Goal: Task Accomplishment & Management: Use online tool/utility

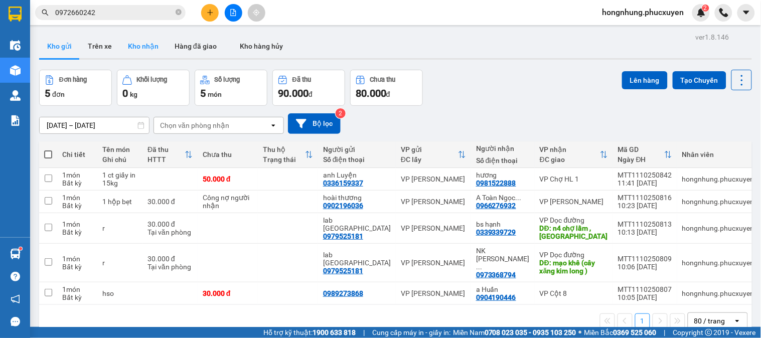
click at [143, 48] on button "Kho nhận" at bounding box center [143, 46] width 47 height 24
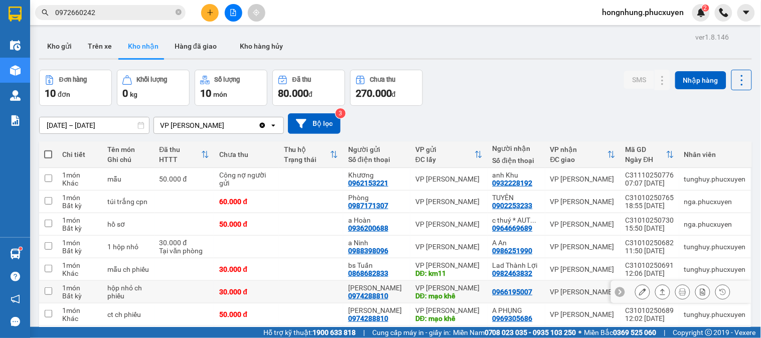
scroll to position [108, 0]
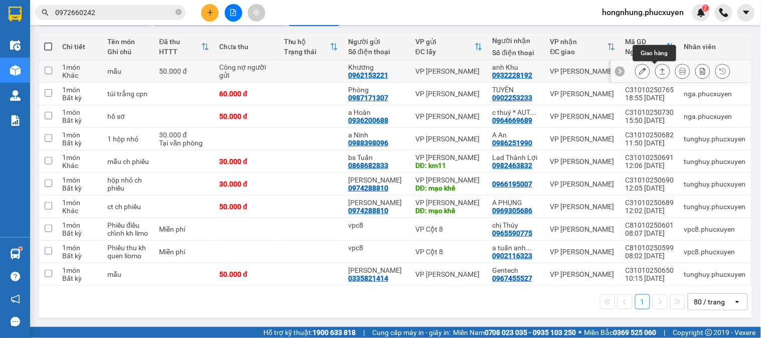
click at [659, 70] on icon at bounding box center [662, 71] width 7 height 7
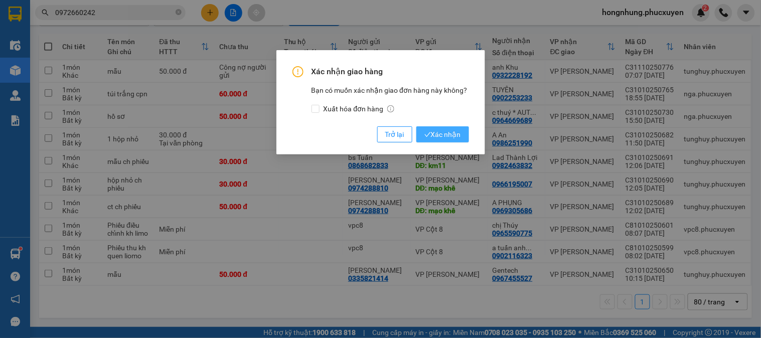
click at [445, 136] on span "Xác nhận" at bounding box center [442, 134] width 37 height 11
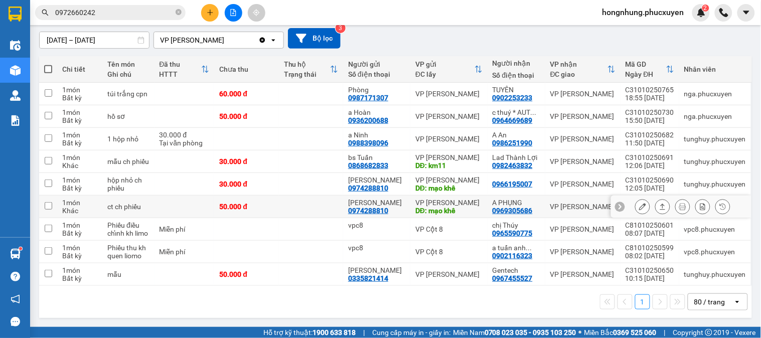
scroll to position [0, 0]
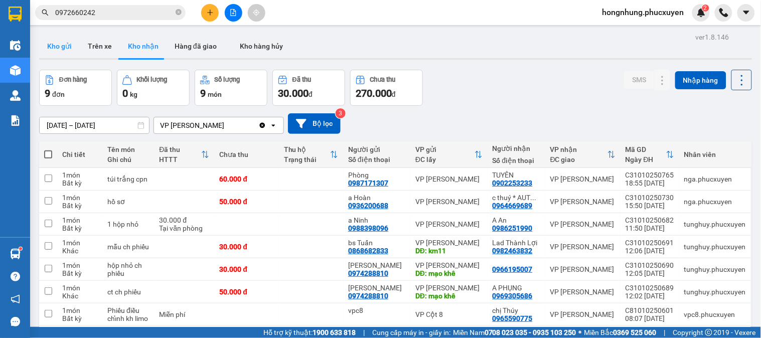
click at [61, 52] on button "Kho gửi" at bounding box center [59, 46] width 41 height 24
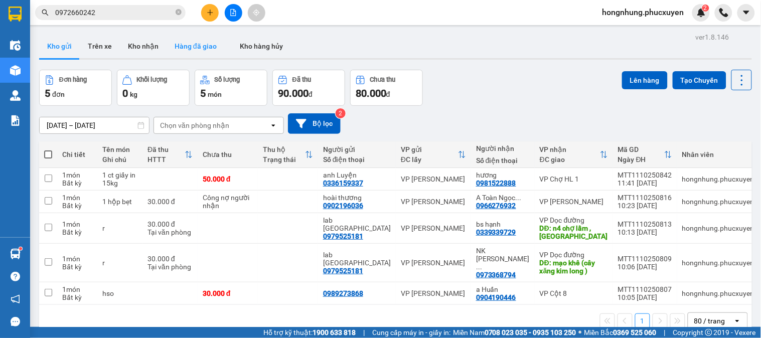
click at [198, 48] on button "Hàng đã giao" at bounding box center [195, 46] width 58 height 24
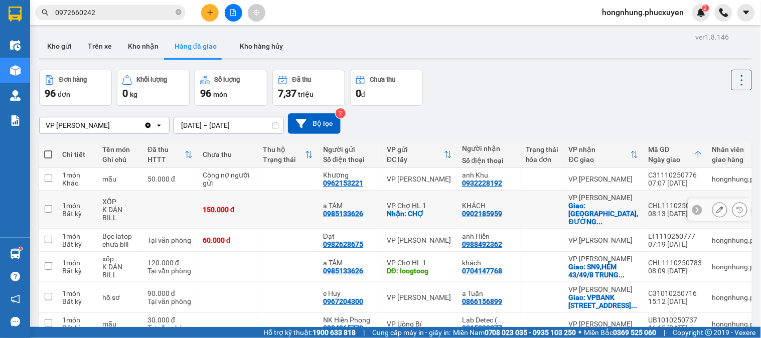
scroll to position [111, 0]
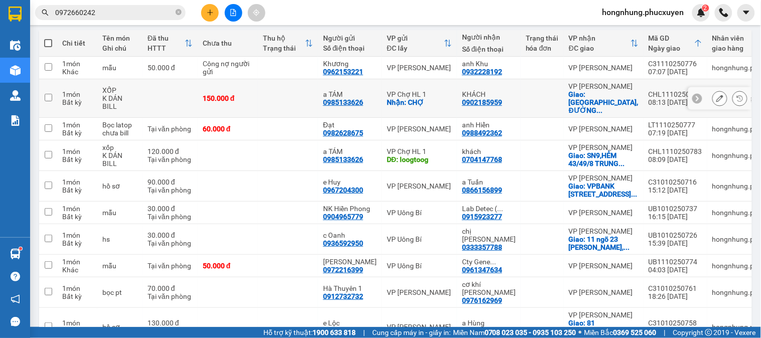
click at [716, 98] on icon at bounding box center [719, 98] width 7 height 7
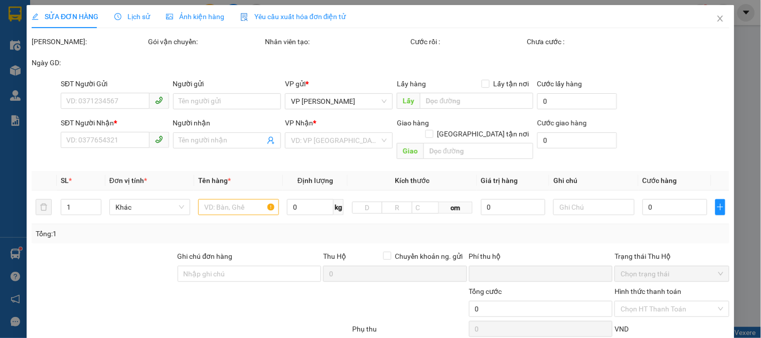
type input "0985133626"
type input "a TÁM"
checkbox input "true"
type input "CHỢ"
type input "30.000"
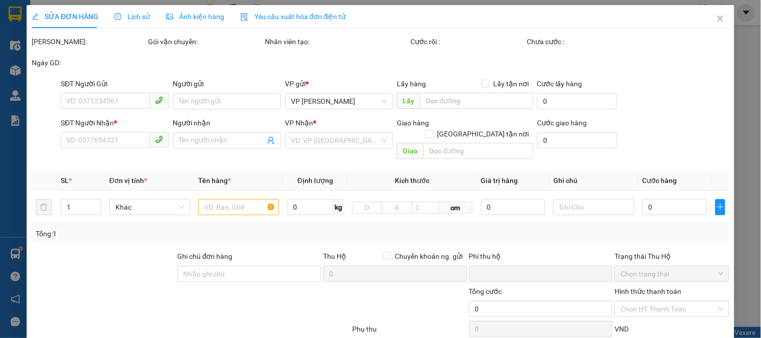
type input "0902185959"
type input "KHÁCH"
checkbox input "true"
type input "KHU B THE MANOR, ĐƯỜNG [GEOGRAPHIC_DATA],[GEOGRAPHIC_DATA],[GEOGRAPHIC_DATA],[G…"
type input "40.000"
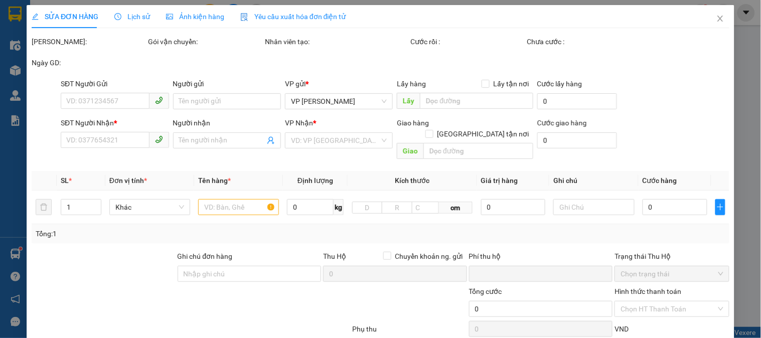
type input "0"
type input "150.000"
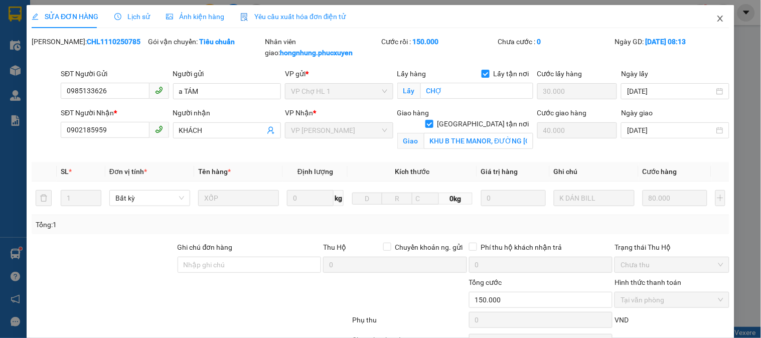
click at [712, 12] on span "Close" at bounding box center [720, 19] width 28 height 28
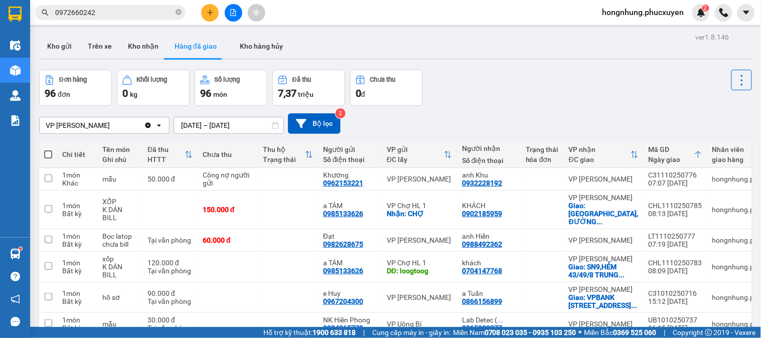
click at [29, 257] on div "Hàng sắp về" at bounding box center [15, 254] width 30 height 23
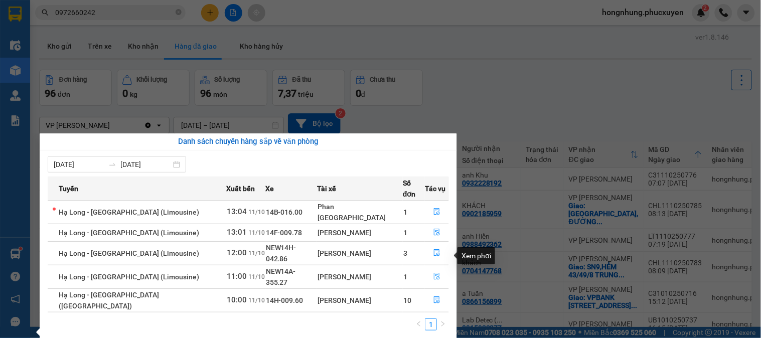
click at [435, 273] on icon "file-done" at bounding box center [436, 276] width 7 height 7
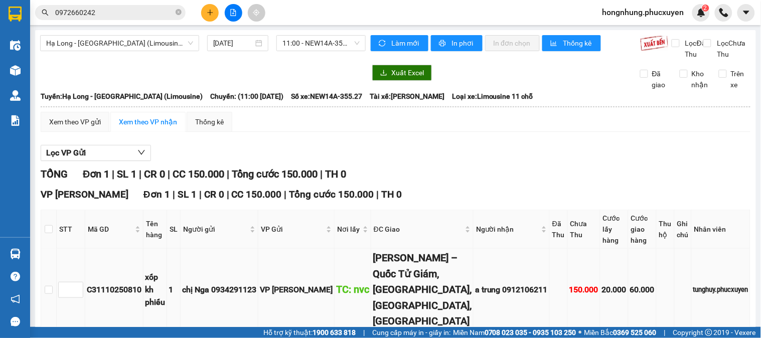
scroll to position [51, 0]
